Goal: Complete application form: Complete application form

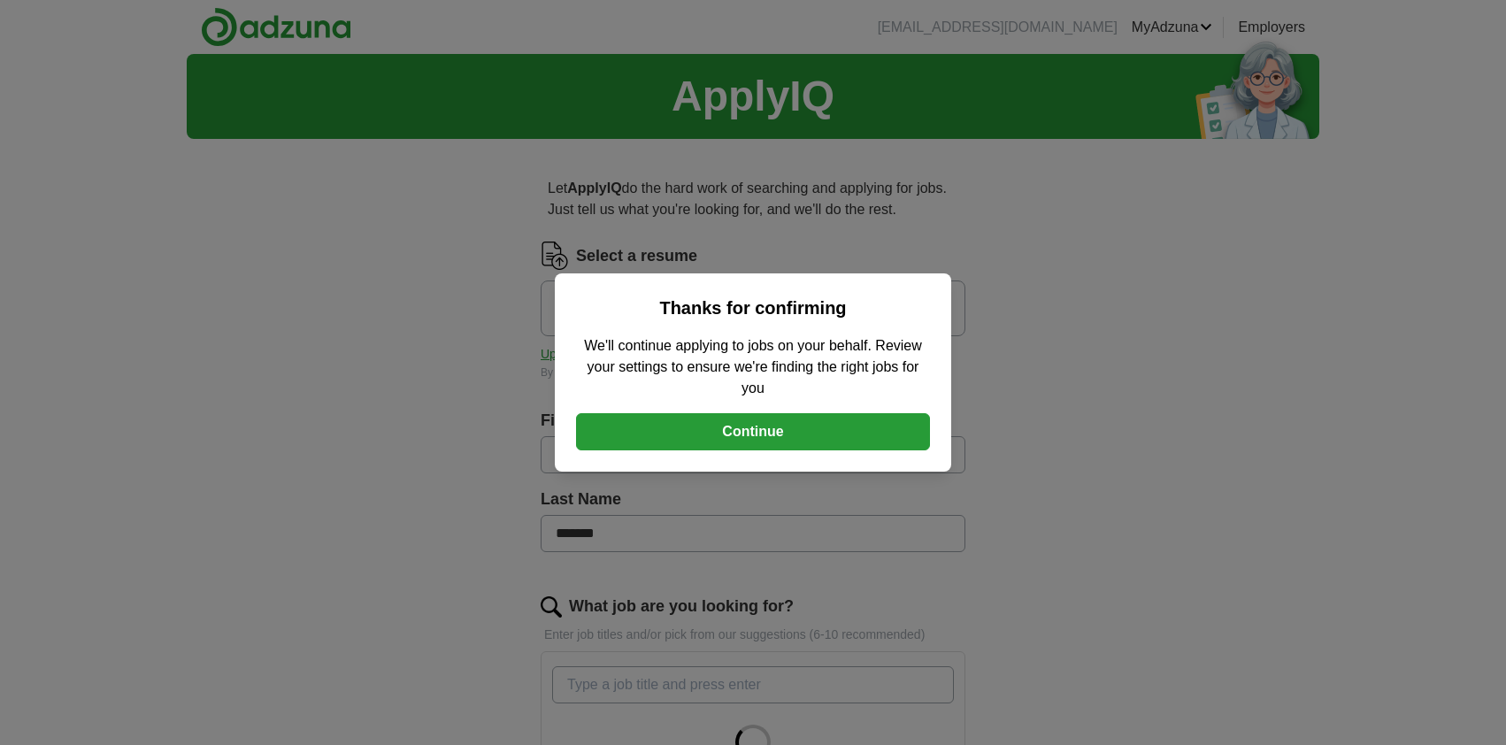
click at [782, 445] on button "Continue" at bounding box center [753, 431] width 354 height 37
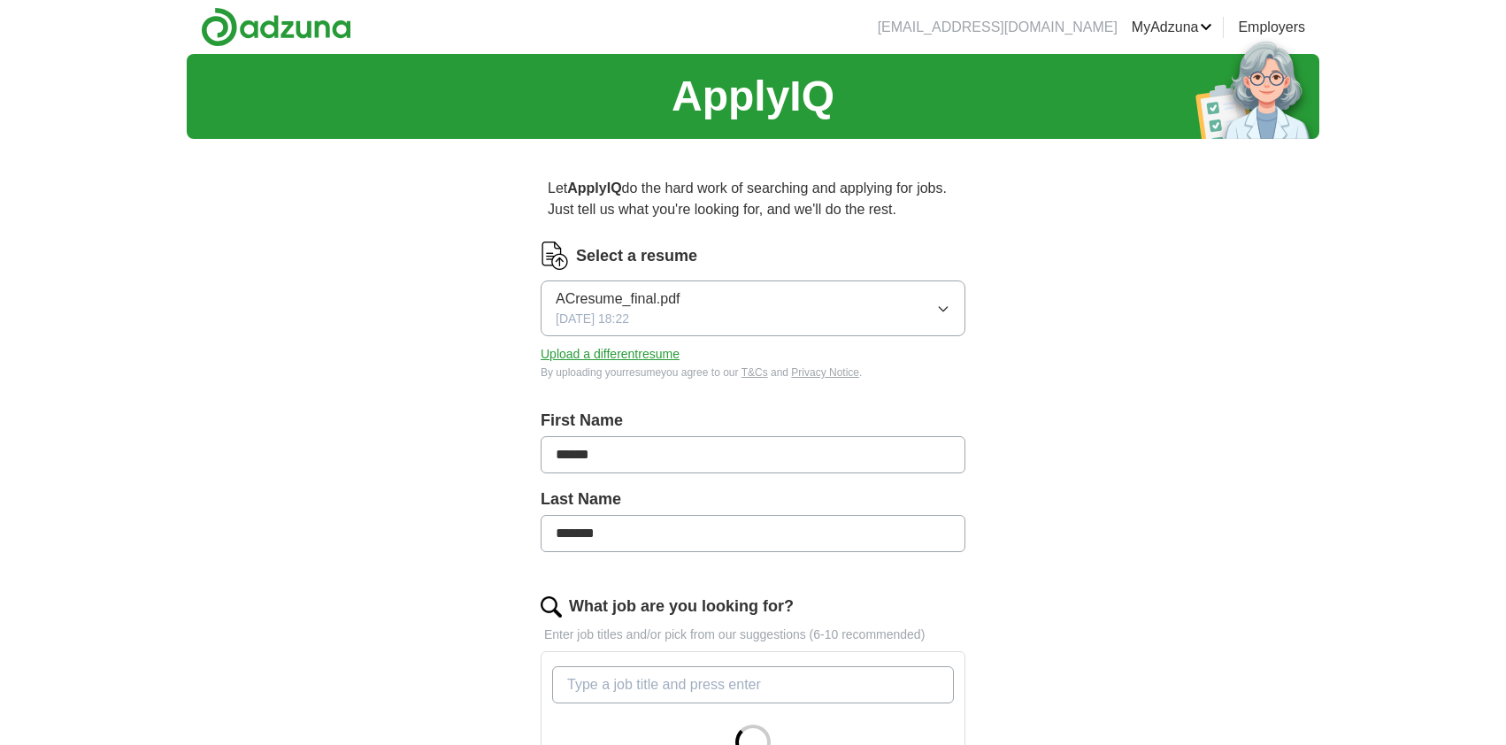
click at [632, 351] on button "Upload a different resume" at bounding box center [610, 354] width 139 height 19
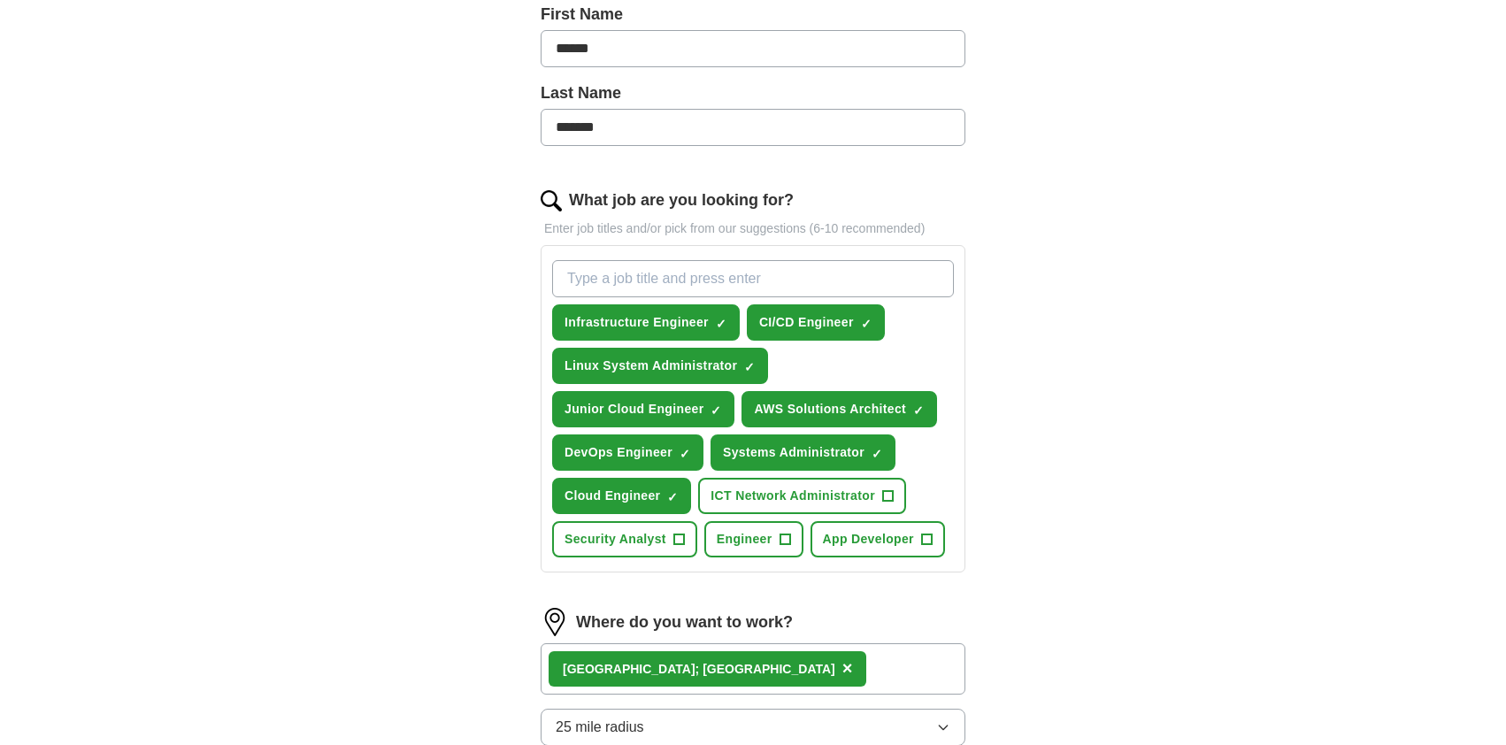
scroll to position [478, 0]
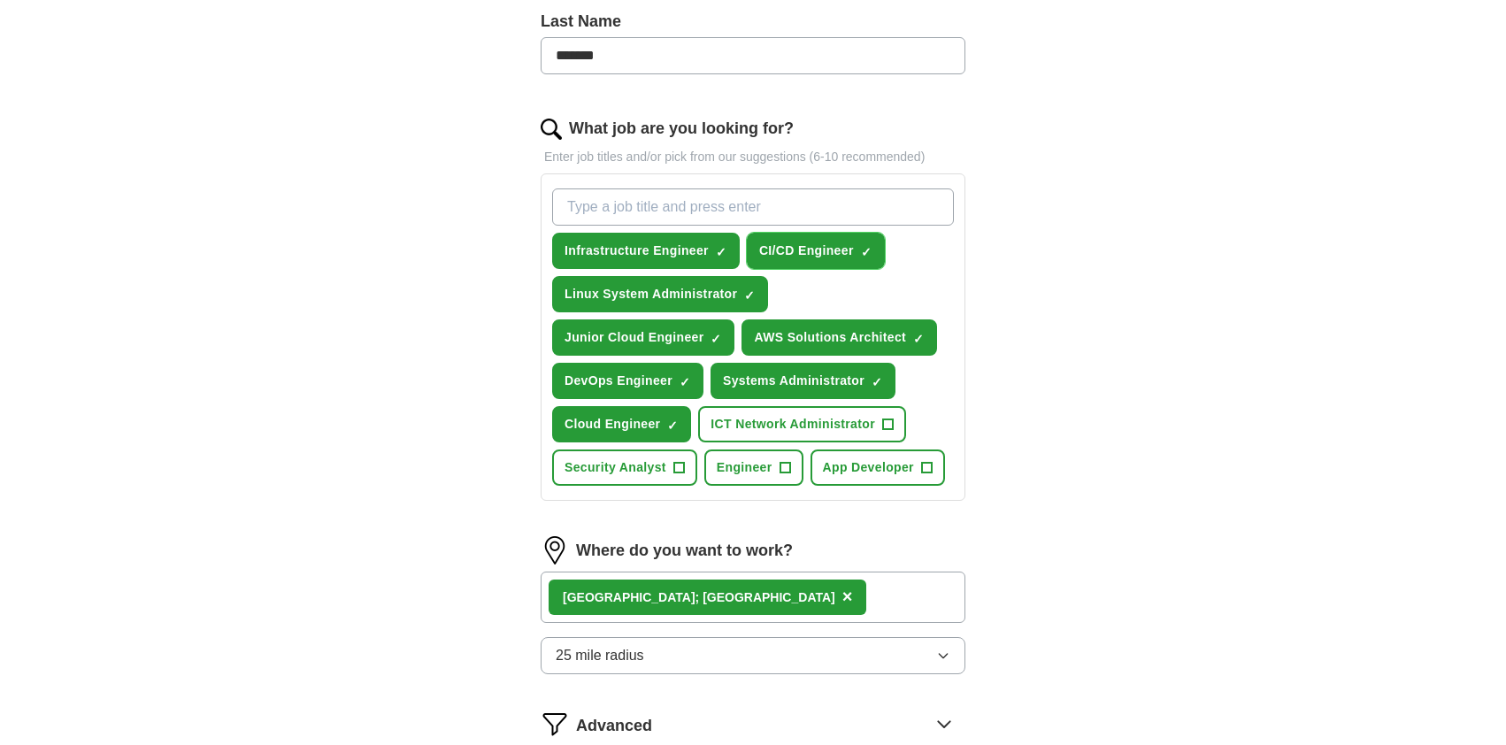
click at [0, 0] on span "×" at bounding box center [0, 0] width 0 height 0
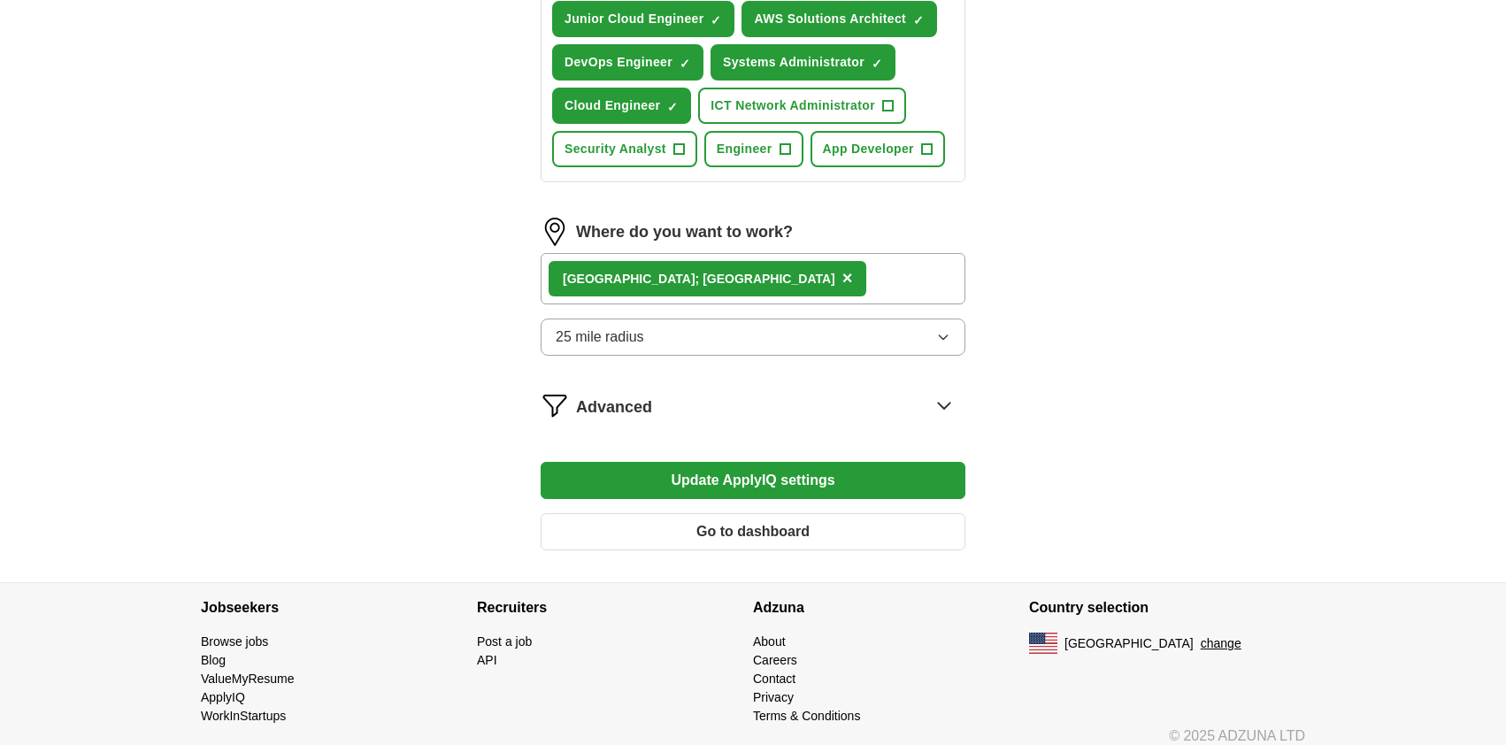
scroll to position [637, 0]
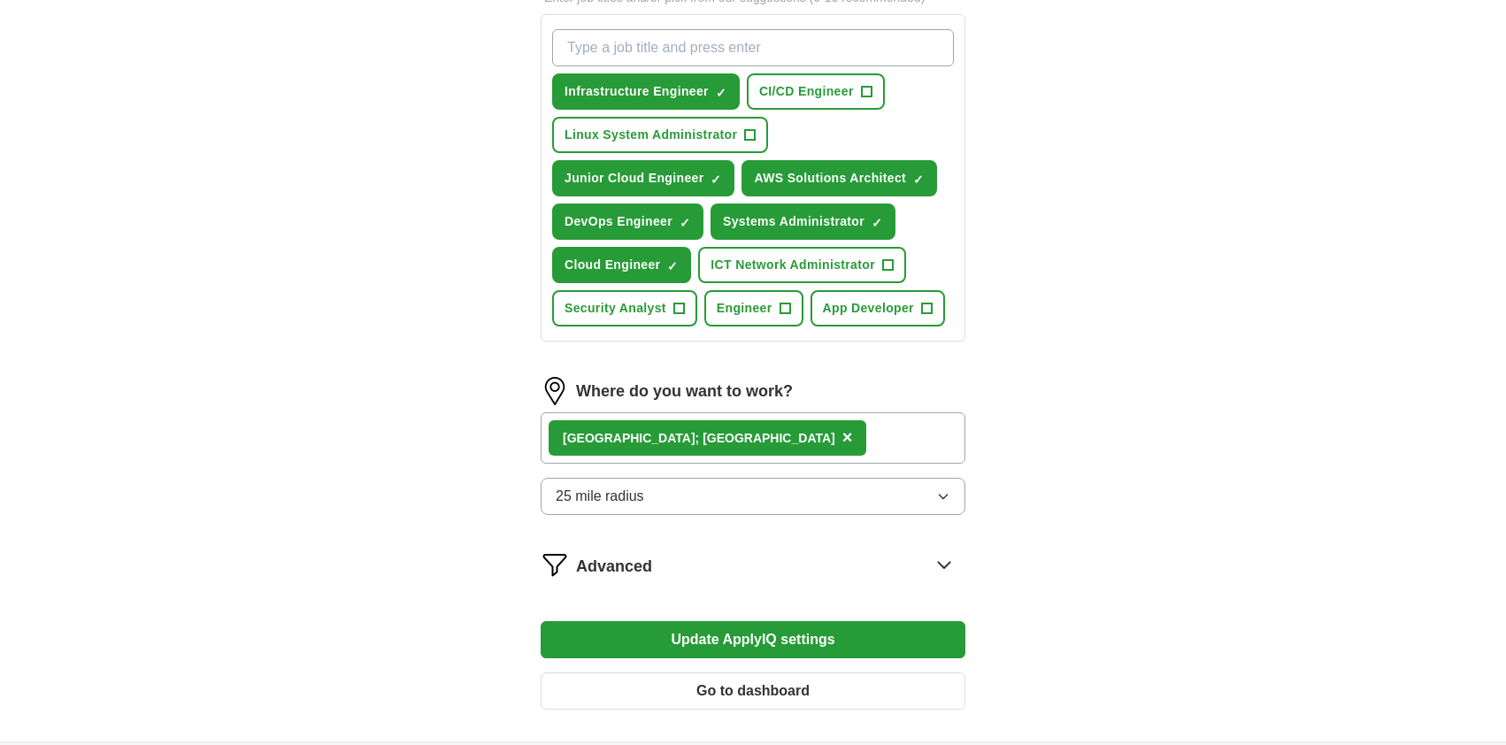
click at [843, 435] on span "×" at bounding box center [848, 436] width 11 height 19
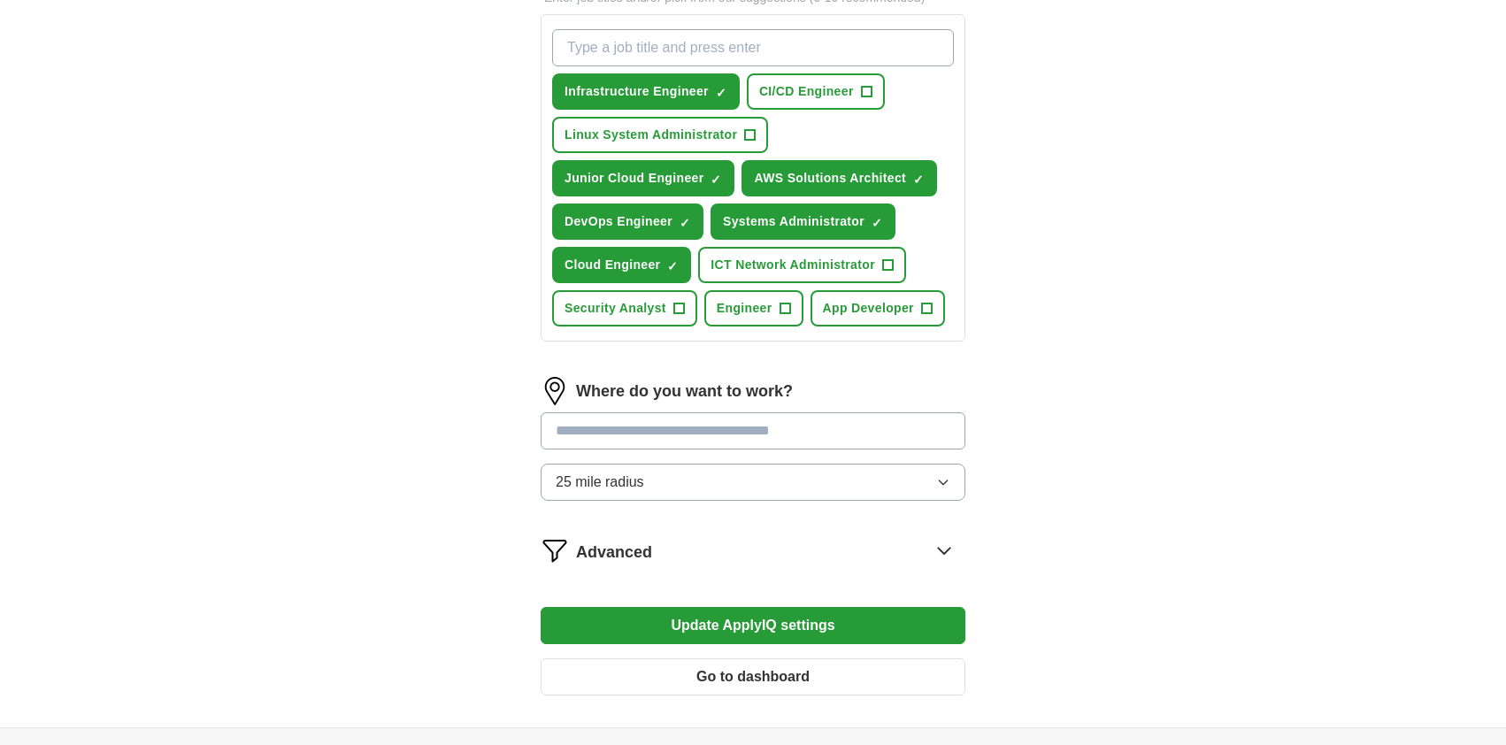
click at [708, 435] on input at bounding box center [753, 430] width 425 height 37
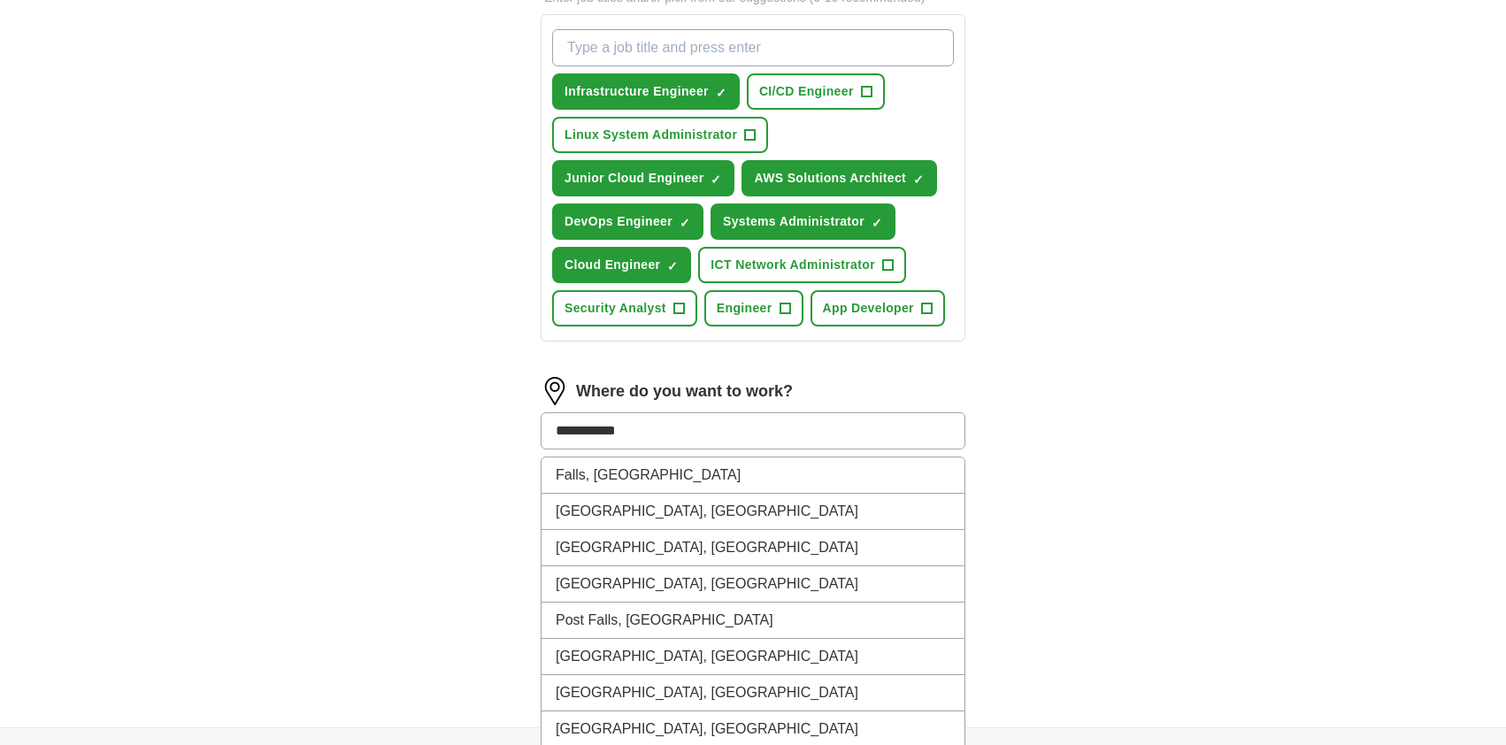
type input "**********"
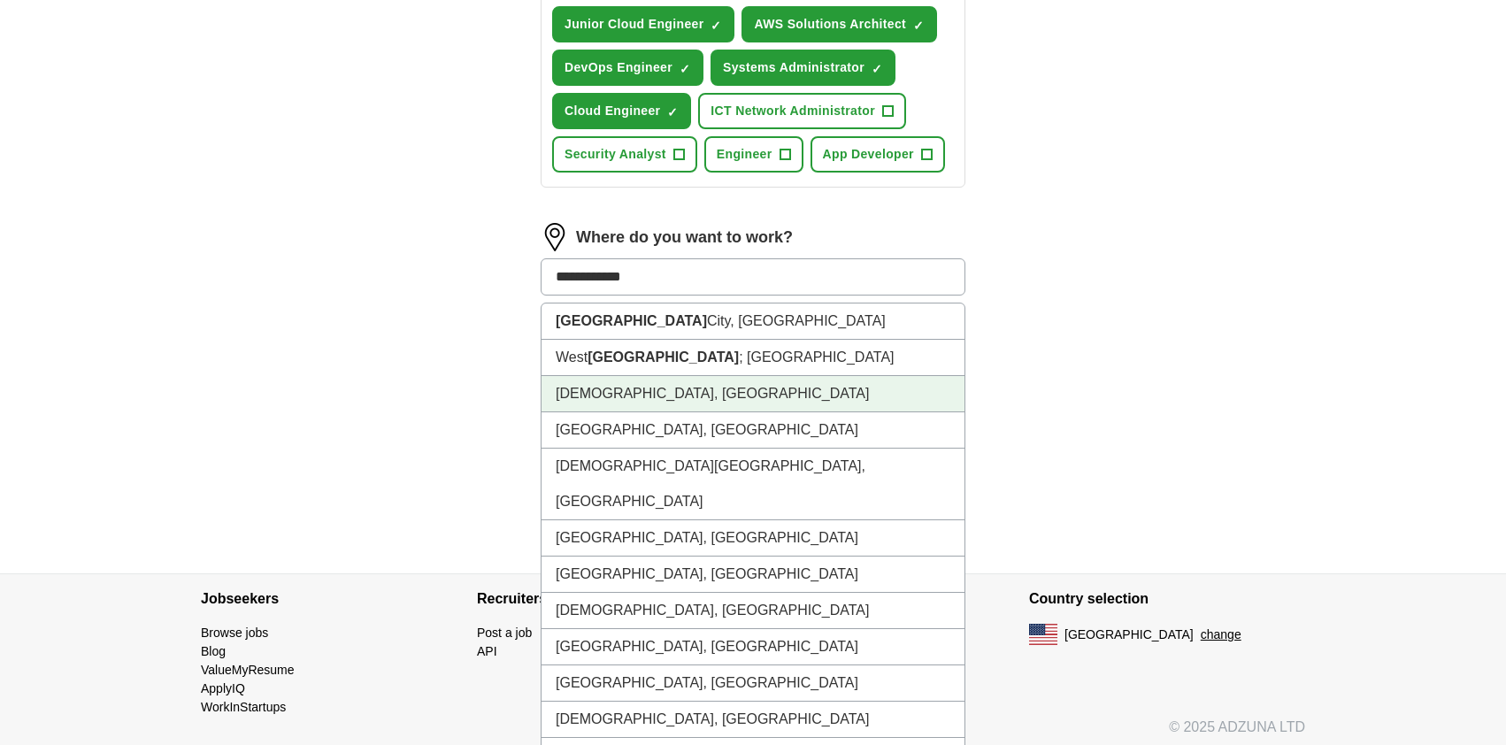
scroll to position [956, 0]
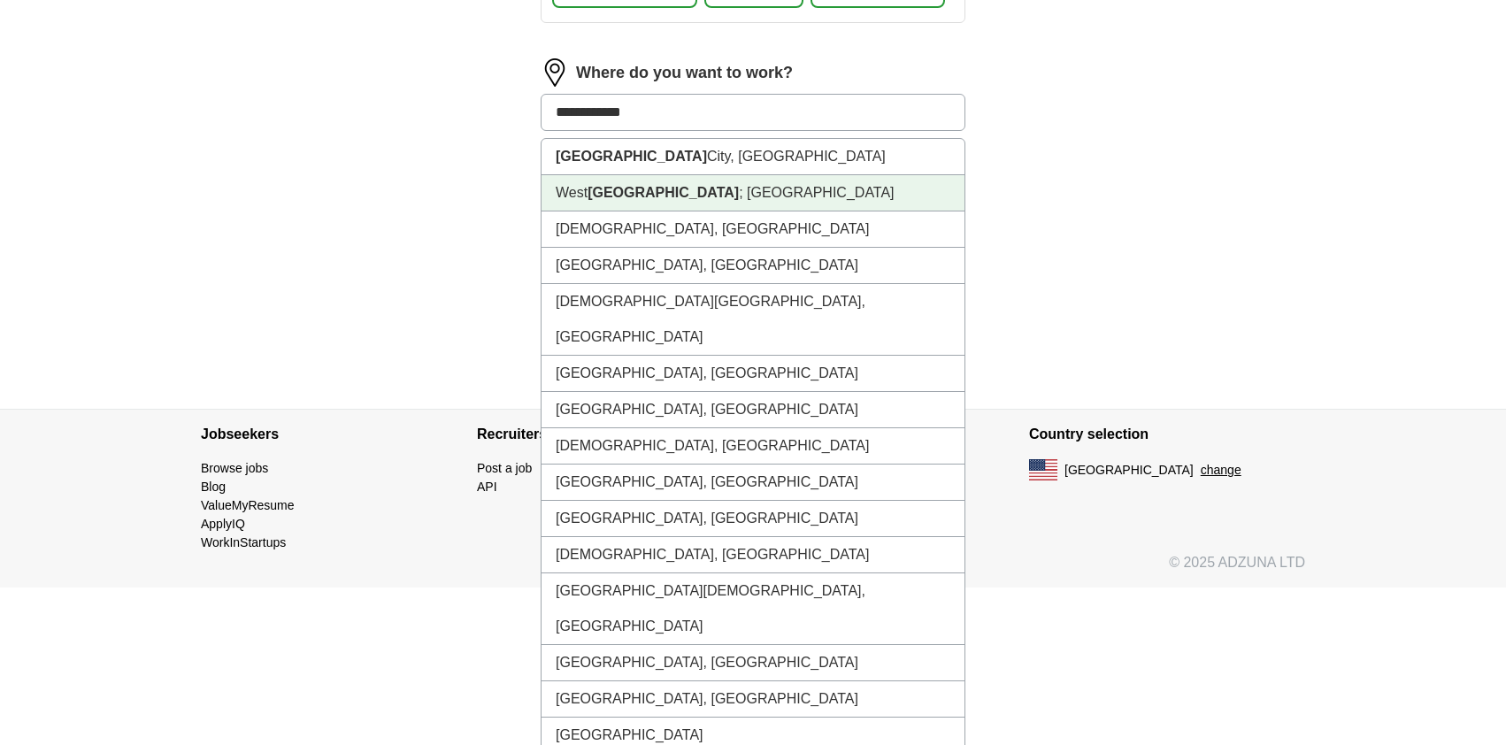
click at [717, 185] on li "West Falls Church ; VA" at bounding box center [753, 193] width 423 height 36
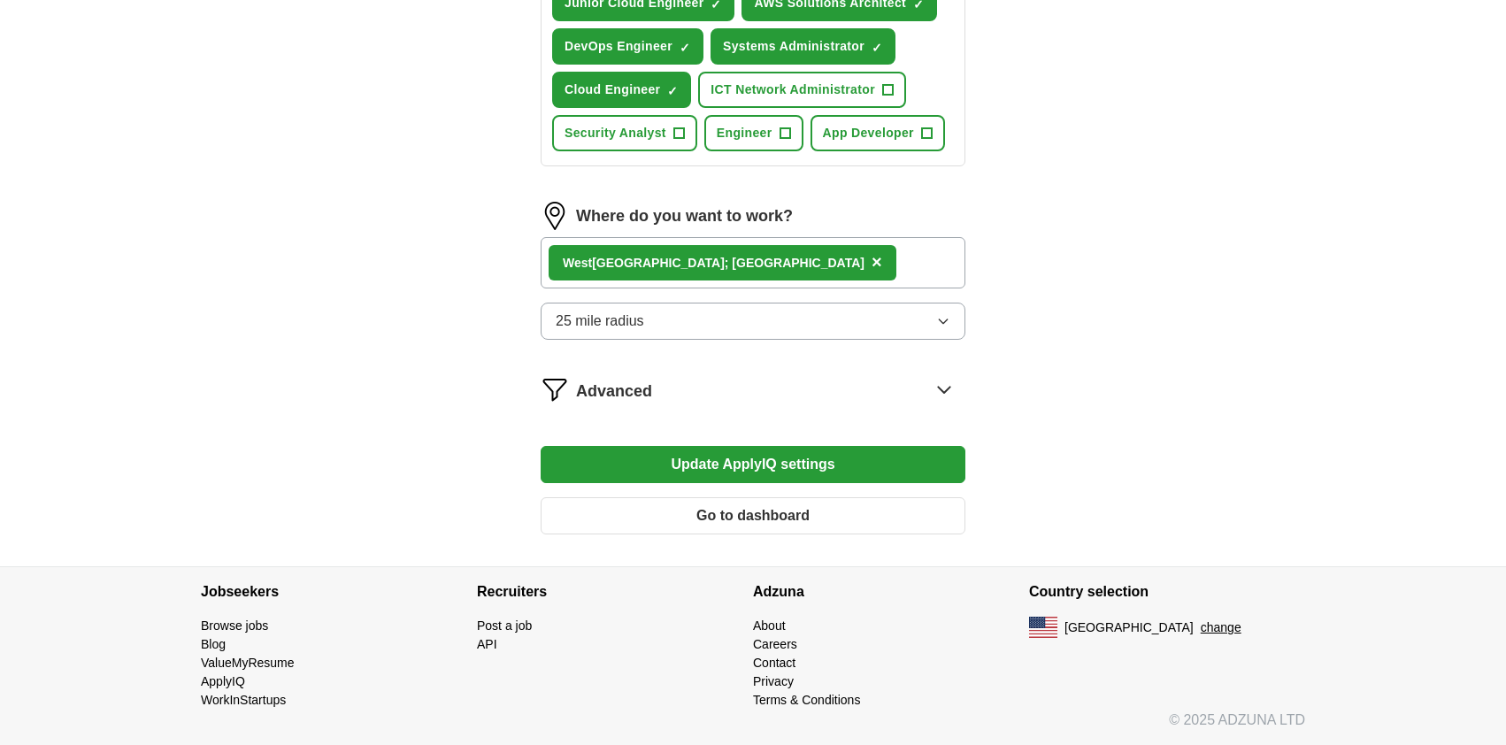
scroll to position [798, 0]
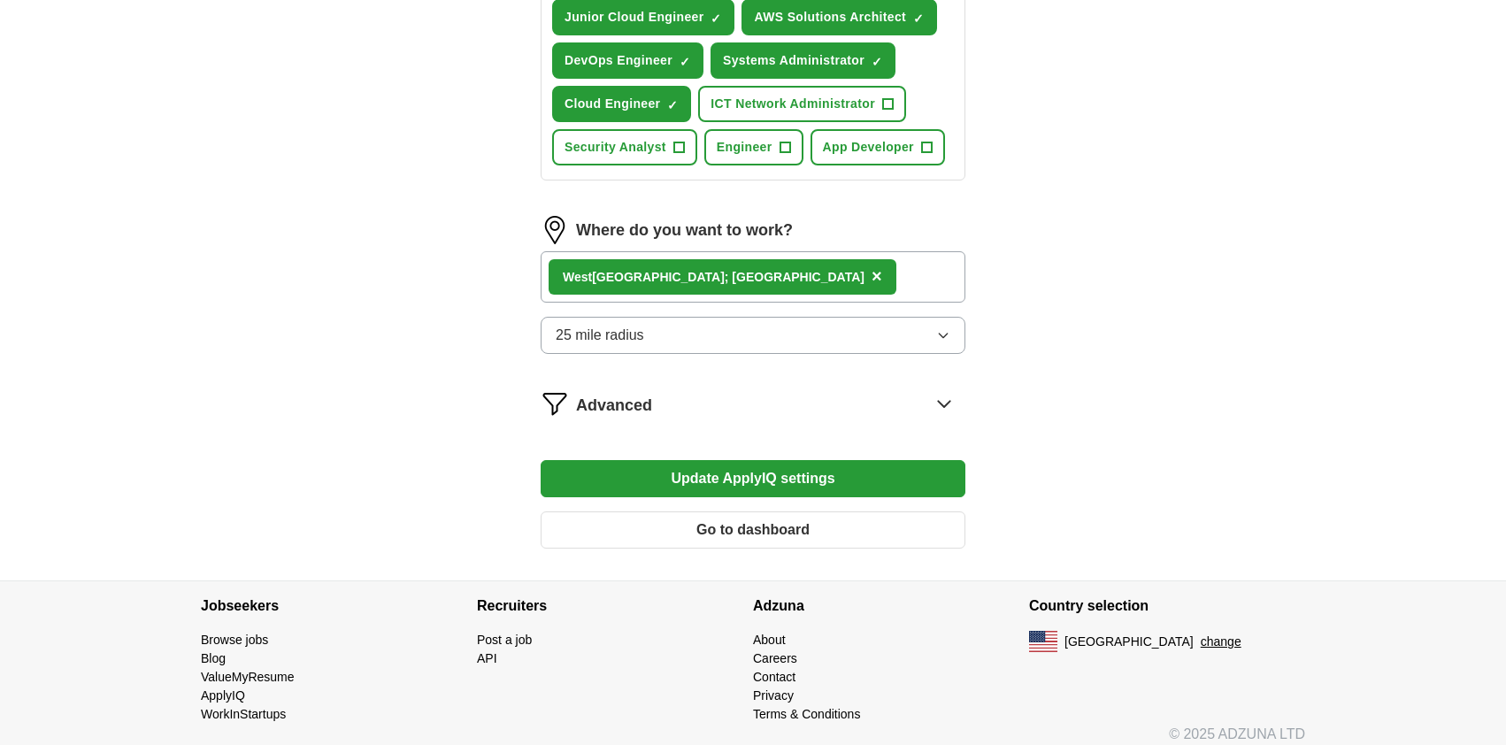
click at [868, 399] on div "Advanced" at bounding box center [770, 403] width 389 height 28
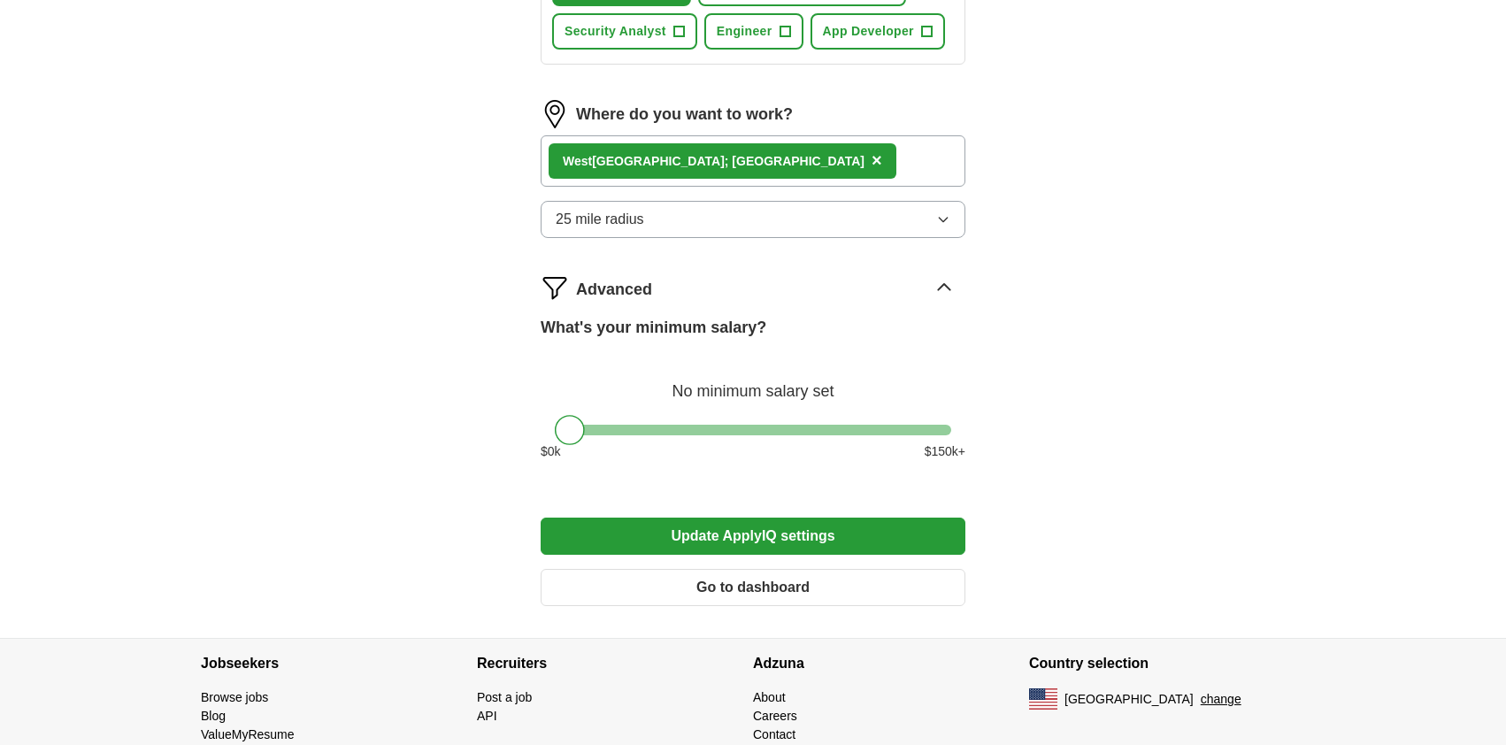
scroll to position [958, 0]
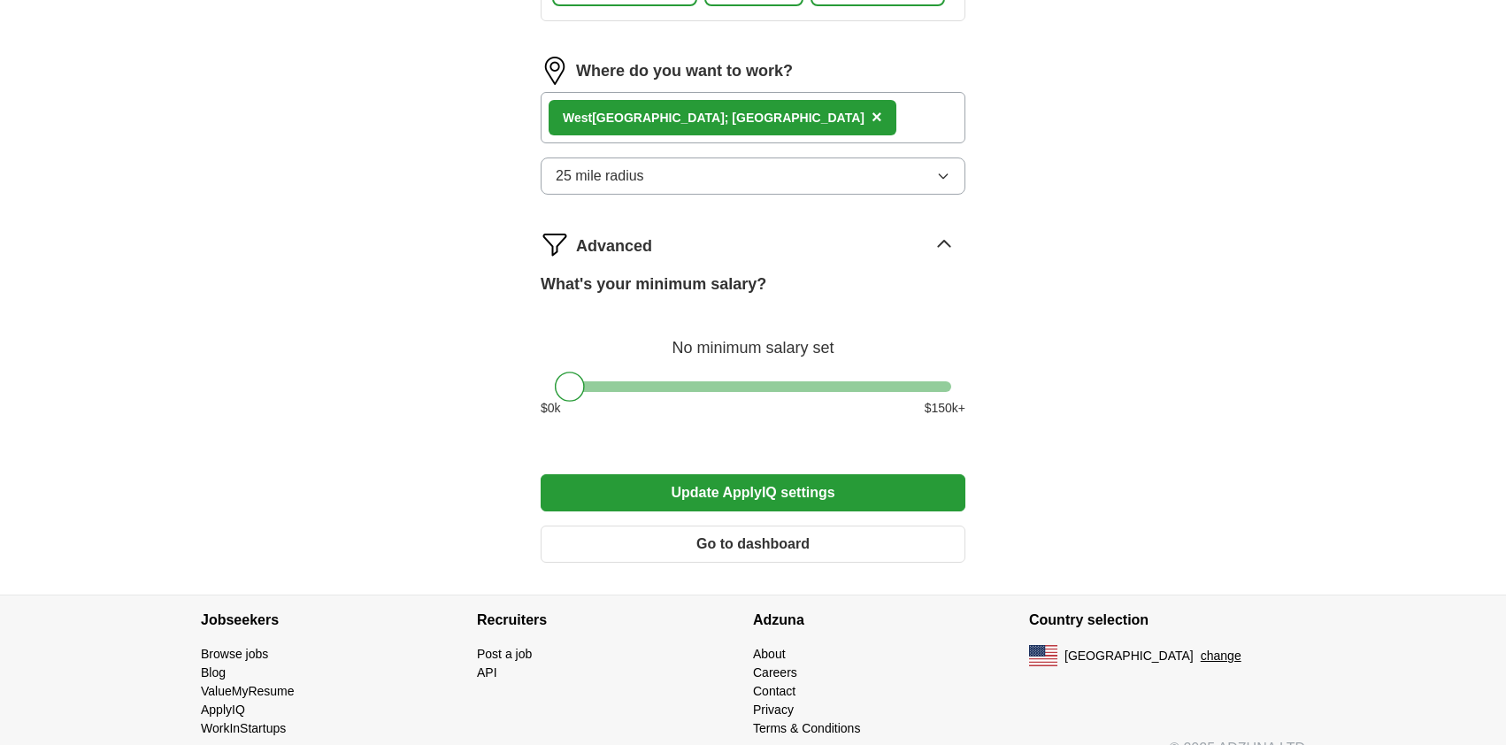
click at [759, 501] on button "Update ApplyIQ settings" at bounding box center [753, 492] width 425 height 37
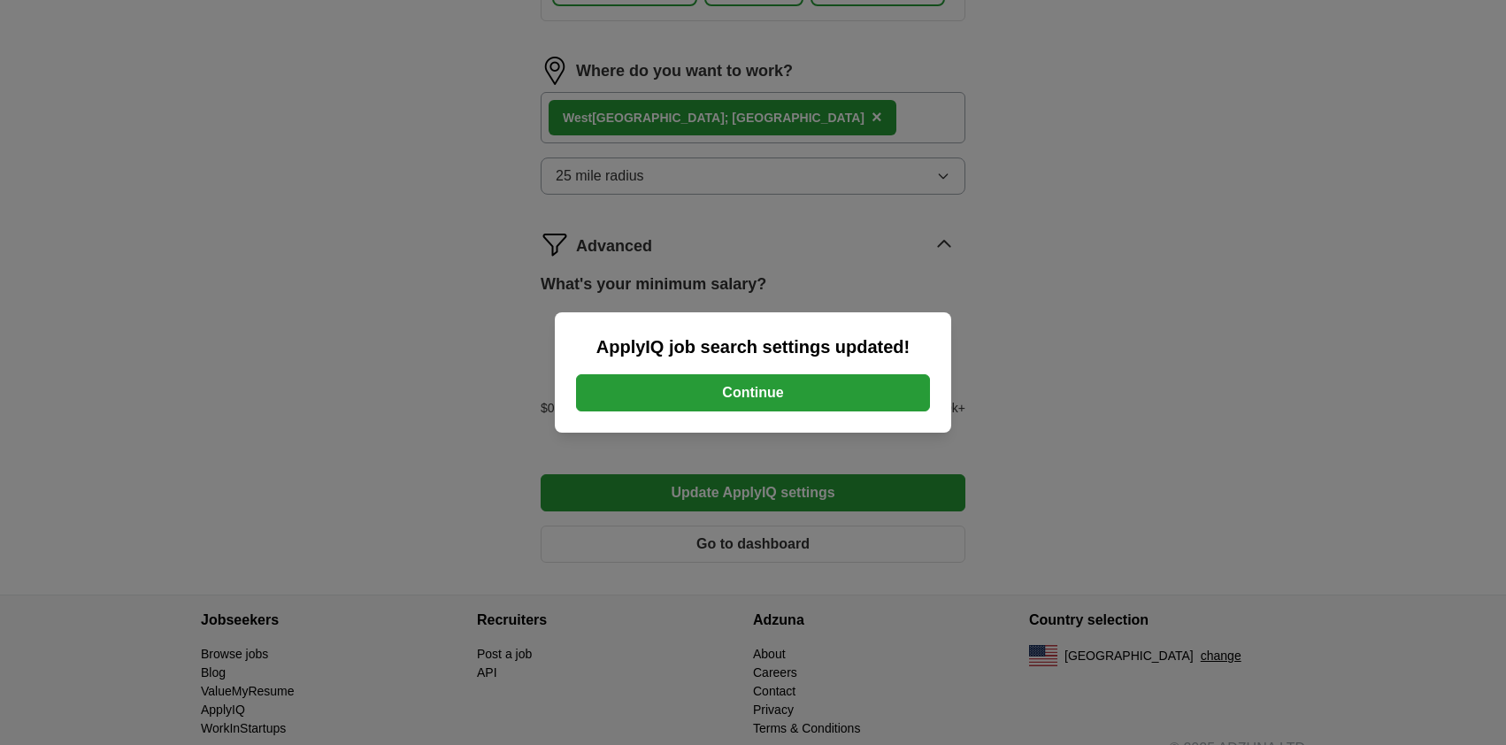
click at [774, 394] on button "Continue" at bounding box center [753, 392] width 354 height 37
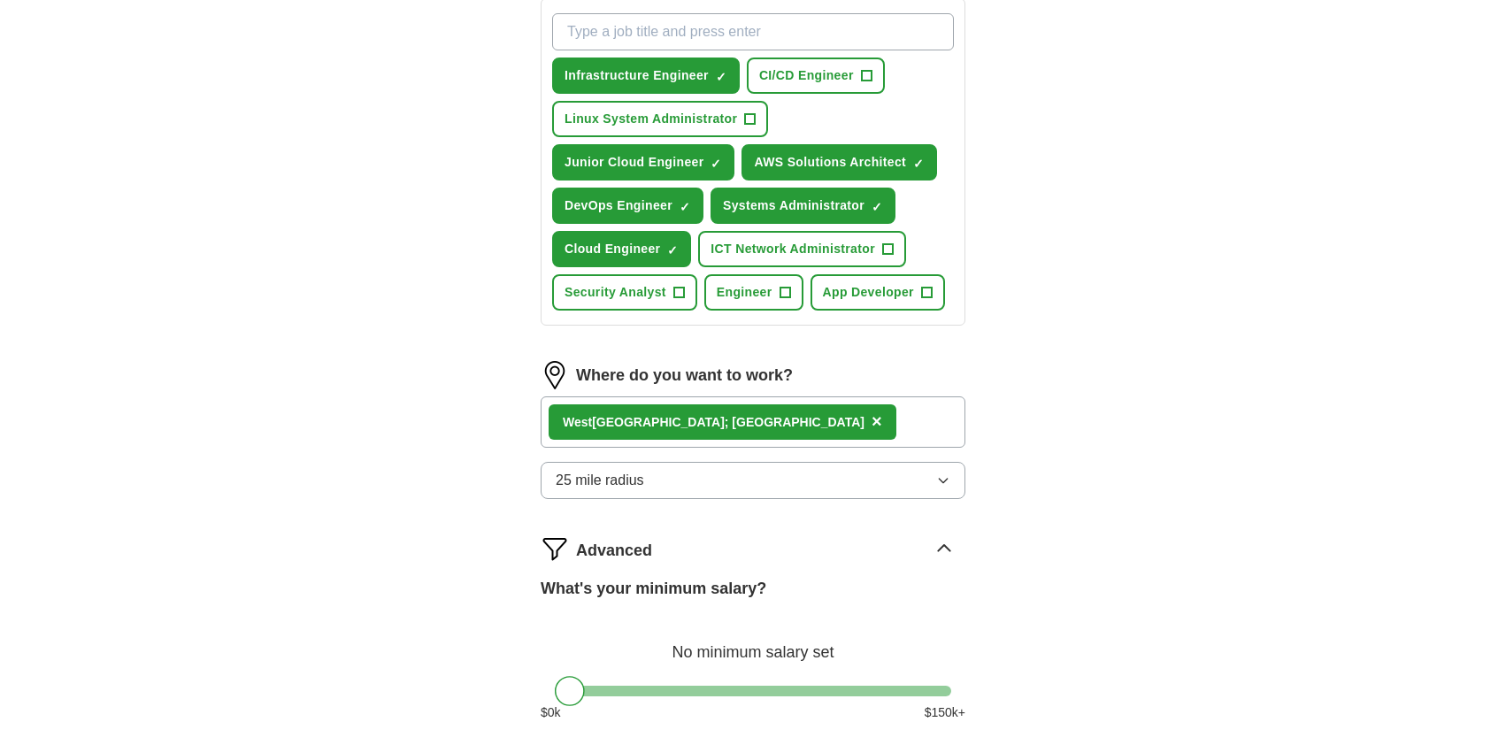
scroll to position [480, 0]
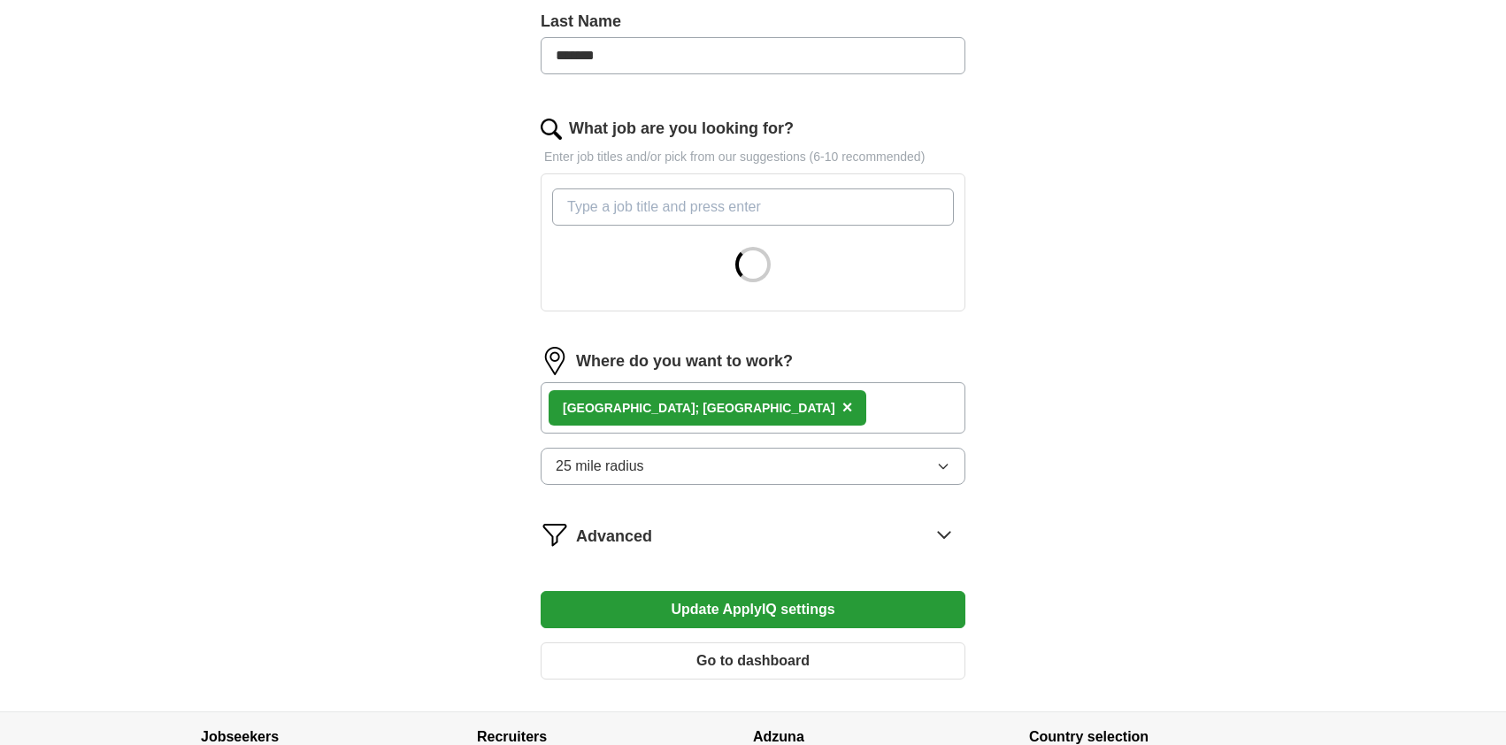
scroll to position [623, 0]
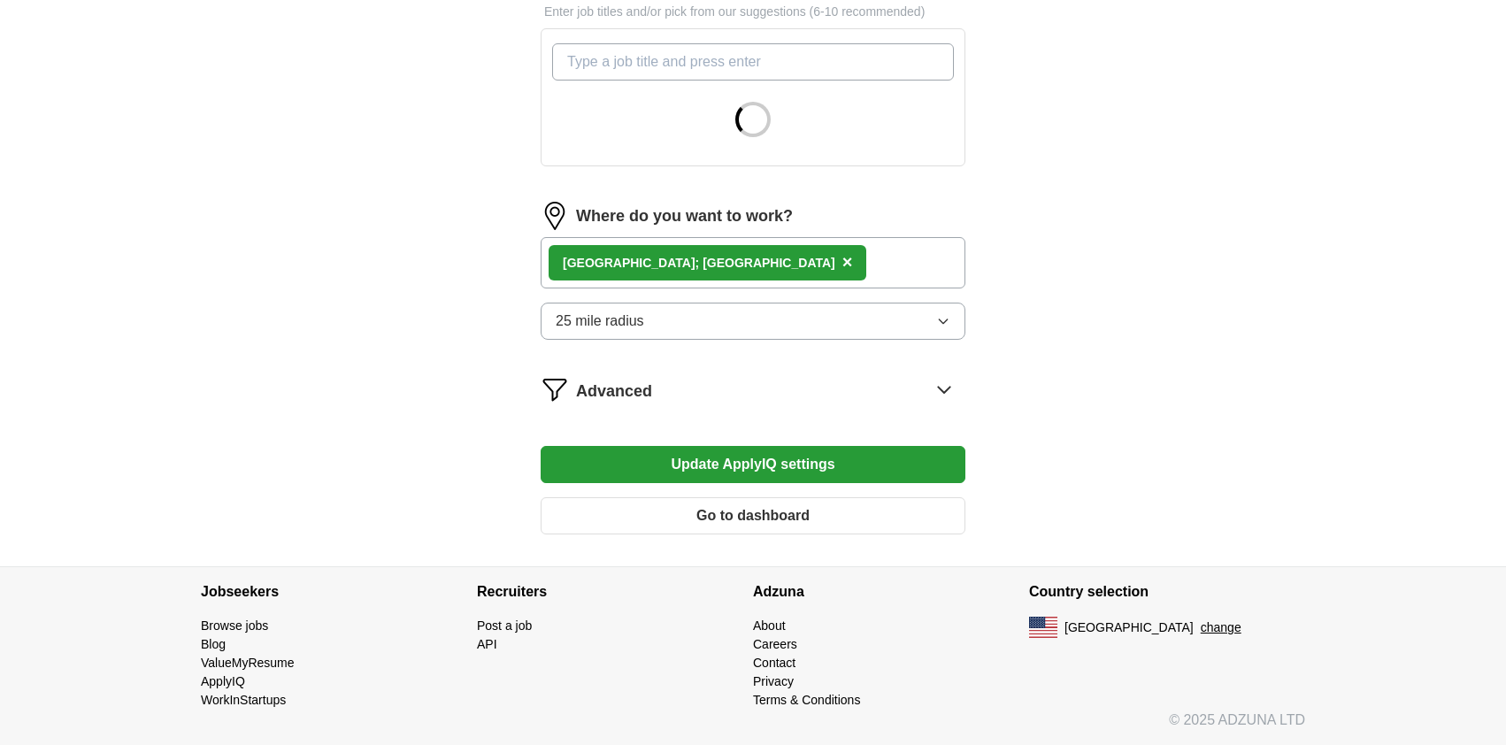
click at [943, 523] on button "Go to dashboard" at bounding box center [753, 515] width 425 height 37
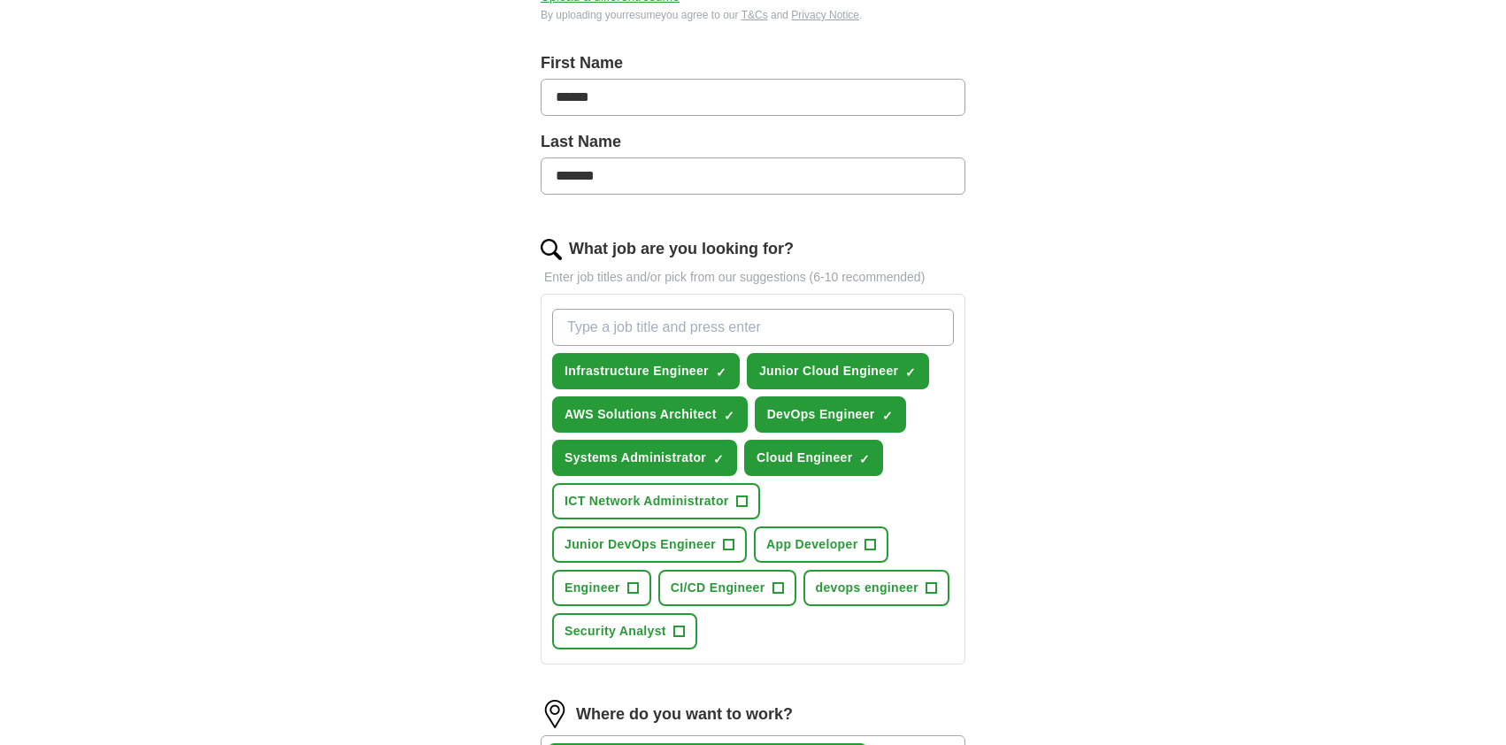
scroll to position [797, 0]
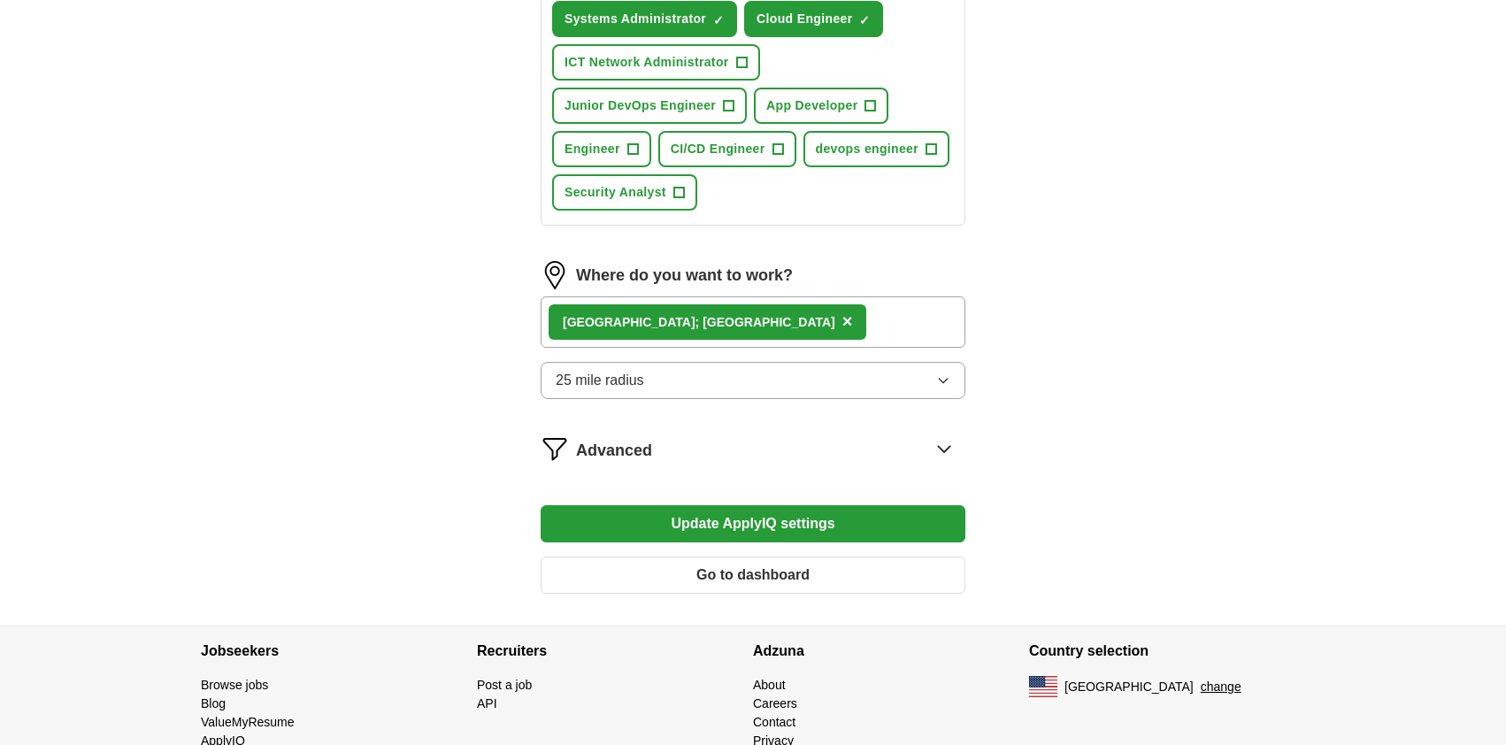
click at [703, 580] on button "Go to dashboard" at bounding box center [753, 575] width 425 height 37
